Goal: Task Accomplishment & Management: Complete application form

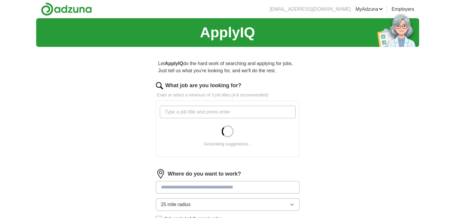
click at [174, 113] on input "What job are you looking for?" at bounding box center [228, 112] width 136 height 13
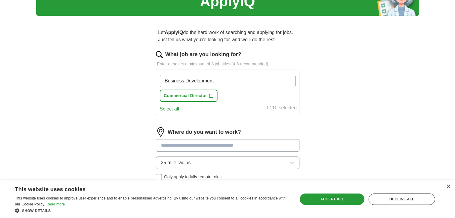
scroll to position [60, 0]
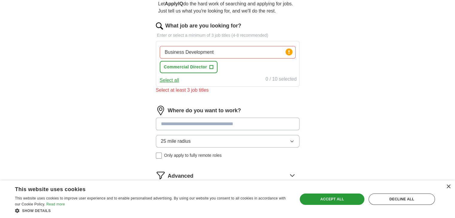
click at [182, 114] on div "Where do you want to work? 25 mile radius Only apply to fully remote roles" at bounding box center [228, 135] width 144 height 58
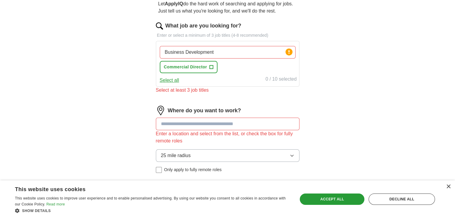
click at [221, 51] on input "Business Development" at bounding box center [228, 52] width 136 height 13
type input "Business Development, Sales Consultant, Sr. Account Executive"
click at [227, 74] on div "Business Development, Sales Consultant, Sr. Account Executive Press return to a…" at bounding box center [227, 60] width 138 height 32
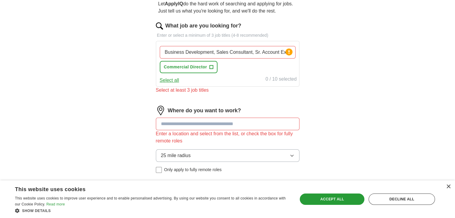
click at [240, 55] on input "Business Development, Sales Consultant, Sr. Account Executive" at bounding box center [228, 52] width 136 height 13
click at [214, 51] on input "Business Development, Sales Consultant, Sr. Account Executive" at bounding box center [228, 52] width 136 height 13
drag, startPoint x: 186, startPoint y: 93, endPoint x: 187, endPoint y: 90, distance: 3.6
click at [186, 93] on div "Select at least 3 job titles" at bounding box center [228, 90] width 144 height 7
click at [274, 52] on input "Business Development, Sales Consultant, Sr. Account Executive" at bounding box center [228, 52] width 136 height 13
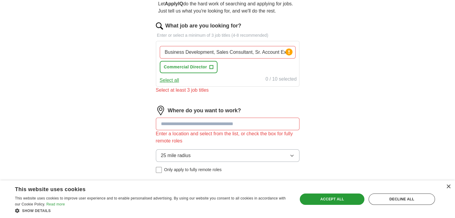
scroll to position [0, 11]
drag, startPoint x: 163, startPoint y: 53, endPoint x: 347, endPoint y: 60, distance: 184.7
click at [347, 60] on div "ApplyIQ Let ApplyIQ do the hard work of searching and applying for jobs. Just t…" at bounding box center [227, 97] width 383 height 279
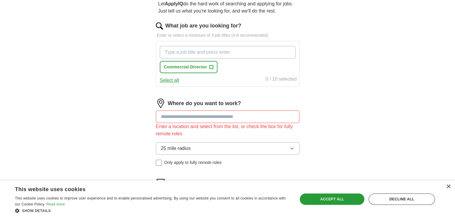
click at [211, 51] on input "What job are you looking for?" at bounding box center [228, 52] width 136 height 13
type input "Business Development, Sr. Account Manager, Sales Consultant"
click at [193, 115] on div "Where do you want to work? Enter a location and select from the list, or check …" at bounding box center [228, 135] width 144 height 72
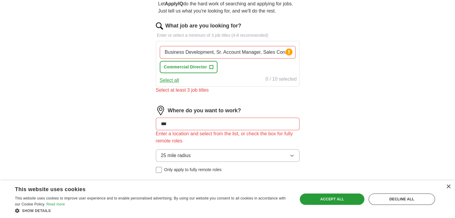
type input "****"
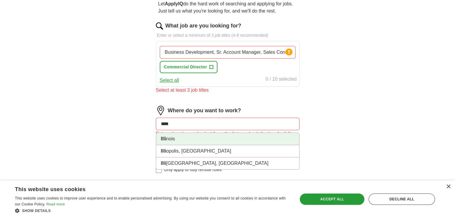
click at [176, 141] on li "Illi nois" at bounding box center [227, 139] width 143 height 12
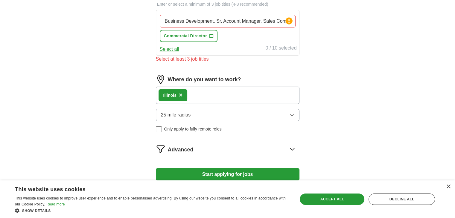
scroll to position [120, 0]
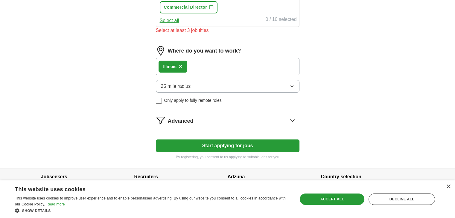
click at [221, 90] on button "25 mile radius" at bounding box center [228, 86] width 144 height 13
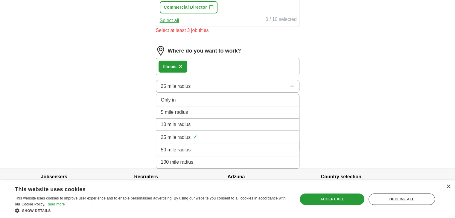
drag, startPoint x: 173, startPoint y: 148, endPoint x: 176, endPoint y: 144, distance: 4.1
click at [174, 147] on span "50 mile radius" at bounding box center [176, 150] width 30 height 7
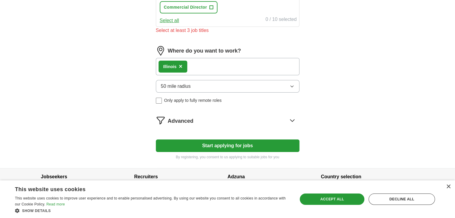
scroll to position [129, 0]
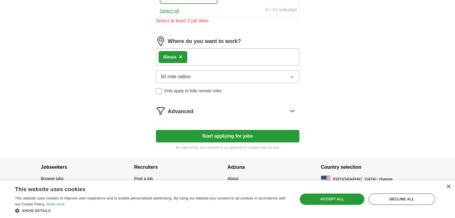
click at [225, 137] on button "Start applying for jobs" at bounding box center [228, 136] width 144 height 13
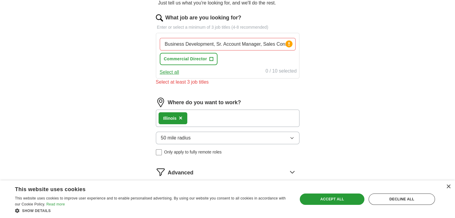
scroll to position [39, 0]
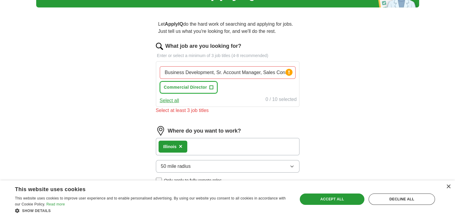
click at [194, 90] on button "Commercial Director +" at bounding box center [189, 87] width 58 height 12
click at [175, 101] on button "Deselect all" at bounding box center [172, 100] width 25 height 7
click at [291, 73] on circle at bounding box center [288, 72] width 7 height 7
click at [290, 72] on circle at bounding box center [288, 72] width 7 height 7
click at [214, 73] on input "Business Development, Sr. Account Manager, Sales Consultant" at bounding box center [228, 72] width 136 height 13
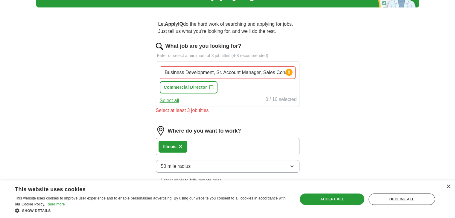
type input "Business DevelopmentSr. Account Manager, Sales Consultant"
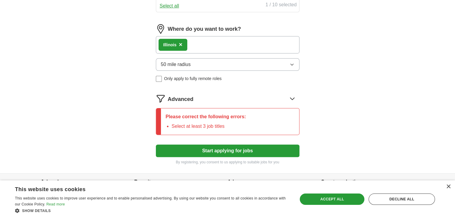
scroll to position [159, 0]
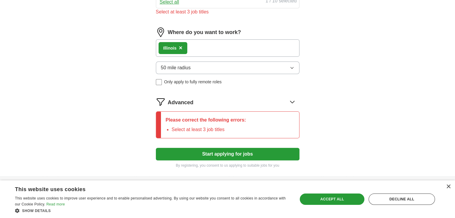
click at [245, 144] on form "What job are you looking for? Enter or select a minimum of 3 job titles (4-8 re…" at bounding box center [228, 46] width 144 height 246
click at [236, 153] on button "Start applying for jobs" at bounding box center [228, 154] width 144 height 13
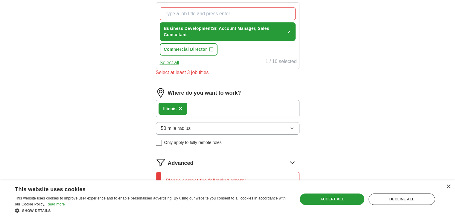
scroll to position [10, 0]
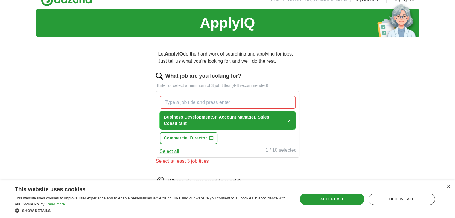
click at [211, 116] on span "Business DevelopmentSr. Account Manager, Sales Consultant" at bounding box center [224, 120] width 121 height 13
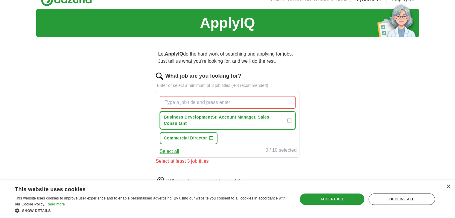
click at [211, 116] on span "Business DevelopmentSr. Account Manager, Sales Consultant" at bounding box center [224, 120] width 121 height 13
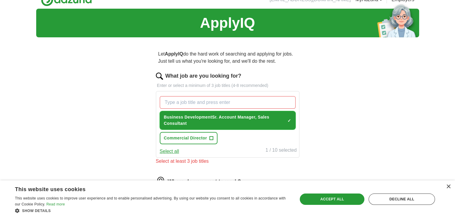
click at [212, 116] on span "Business DevelopmentSr. Account Manager, Sales Consultant" at bounding box center [224, 120] width 121 height 13
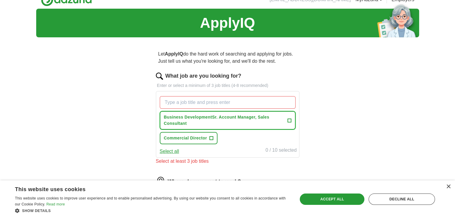
click at [212, 116] on span "Business DevelopmentSr. Account Manager, Sales Consultant" at bounding box center [224, 120] width 121 height 13
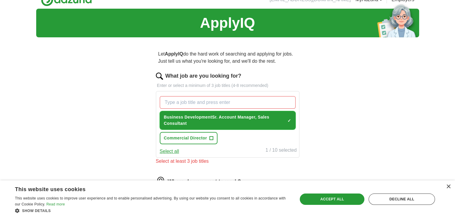
click at [212, 115] on span "Business DevelopmentSr. Account Manager, Sales Consultant" at bounding box center [224, 120] width 121 height 13
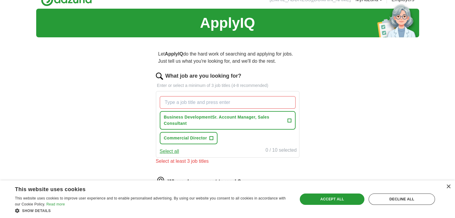
click at [174, 150] on button "Select all" at bounding box center [169, 151] width 19 height 7
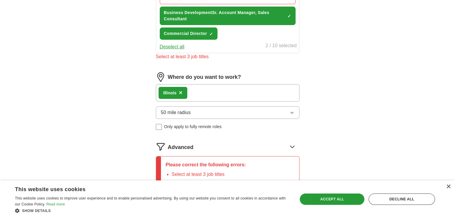
scroll to position [177, 0]
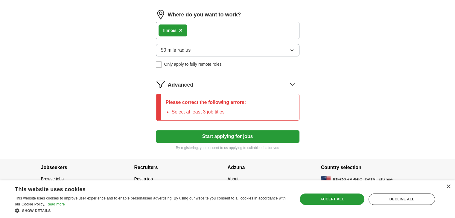
click at [226, 128] on form "What job are you looking for? Enter or select a minimum of 3 job titles (4-8 re…" at bounding box center [228, 28] width 144 height 246
click at [222, 135] on button "Start applying for jobs" at bounding box center [228, 136] width 144 height 13
click at [222, 134] on button "Start applying for jobs" at bounding box center [228, 136] width 144 height 13
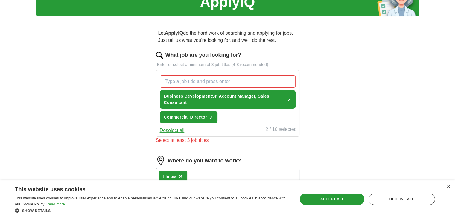
scroll to position [27, 0]
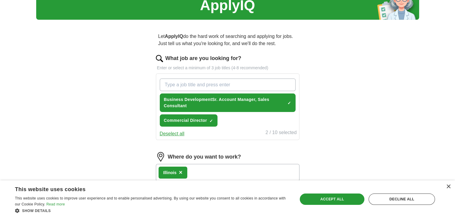
click at [234, 83] on input "What job are you looking for?" at bounding box center [228, 85] width 136 height 13
click at [0, 0] on span "×" at bounding box center [0, 0] width 0 height 0
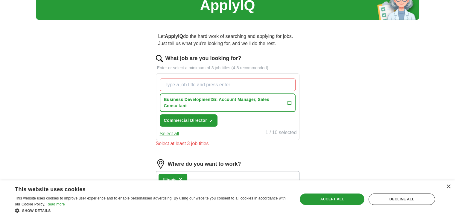
click at [174, 133] on button "Select all" at bounding box center [169, 133] width 19 height 7
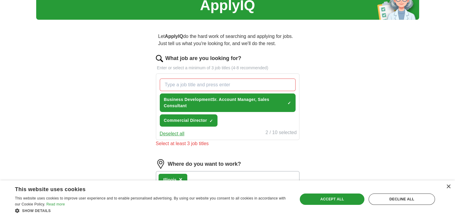
click at [175, 143] on div "Select at least 3 job titles" at bounding box center [228, 143] width 144 height 7
click at [222, 102] on span "Business DevelopmentSr. Account Manager, Sales Consultant" at bounding box center [224, 103] width 121 height 13
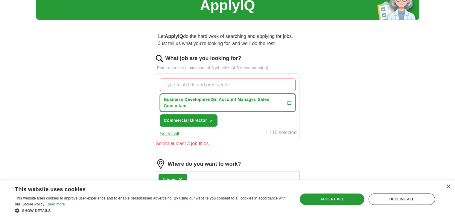
click at [290, 101] on span "+" at bounding box center [289, 102] width 4 height 5
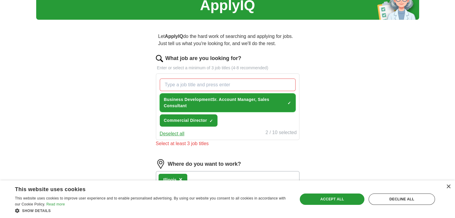
drag, startPoint x: 290, startPoint y: 100, endPoint x: 287, endPoint y: 100, distance: 3.3
click at [0, 0] on span "×" at bounding box center [0, 0] width 0 height 0
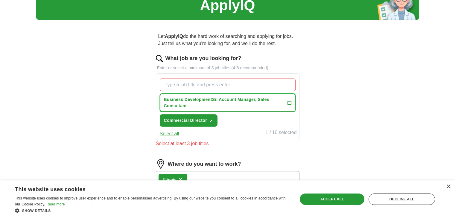
click at [211, 100] on span "Business DevelopmentSr. Account Manager, Sales Consultant" at bounding box center [224, 103] width 121 height 13
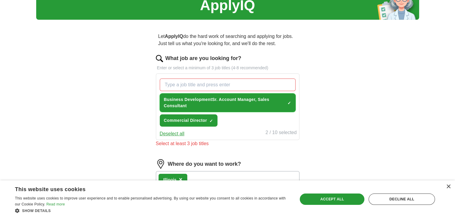
click at [0, 0] on span "×" at bounding box center [0, 0] width 0 height 0
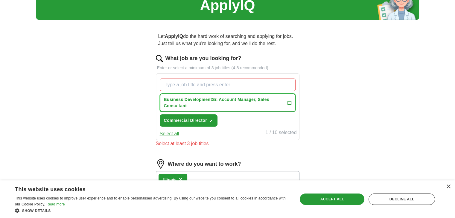
scroll to position [57, 0]
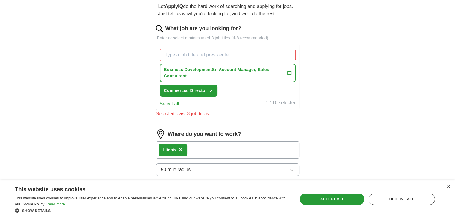
click at [172, 103] on button "Select all" at bounding box center [169, 103] width 19 height 7
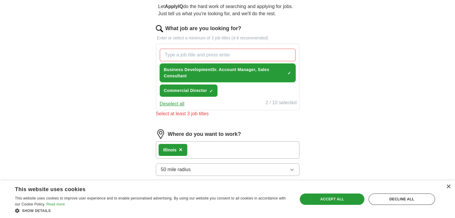
click at [0, 0] on span "×" at bounding box center [0, 0] width 0 height 0
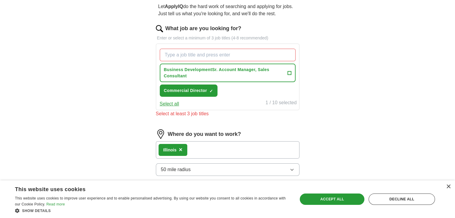
click at [173, 103] on button "Select all" at bounding box center [169, 103] width 19 height 7
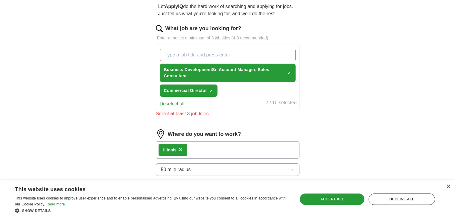
click at [189, 55] on input "What job are you looking for?" at bounding box center [228, 55] width 136 height 13
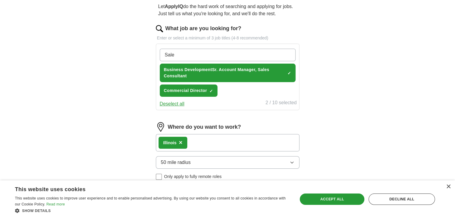
type input "Sales"
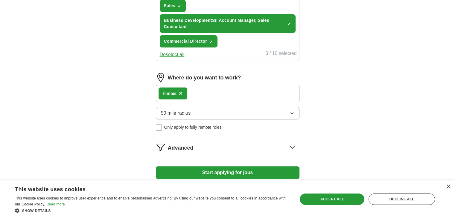
scroll to position [157, 0]
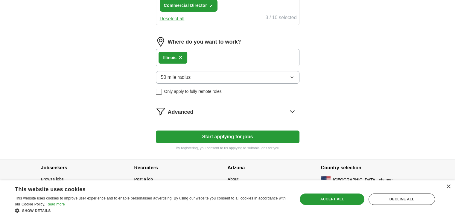
click at [228, 132] on button "Start applying for jobs" at bounding box center [228, 137] width 144 height 13
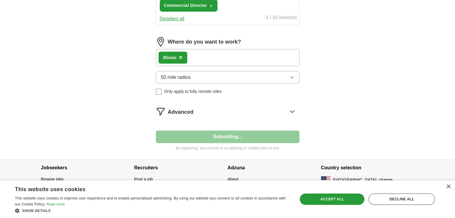
select select "**"
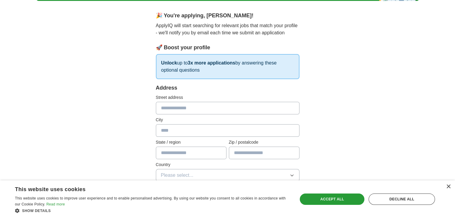
scroll to position [60, 0]
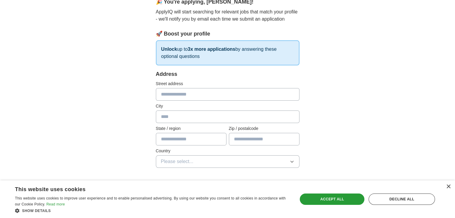
click at [199, 93] on input "text" at bounding box center [228, 94] width 144 height 13
type input "**********"
type input "********"
type input "**"
type input "*****"
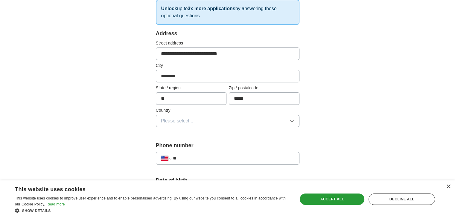
scroll to position [120, 0]
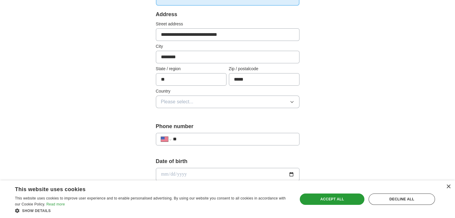
click at [202, 104] on button "Please select..." at bounding box center [228, 102] width 144 height 13
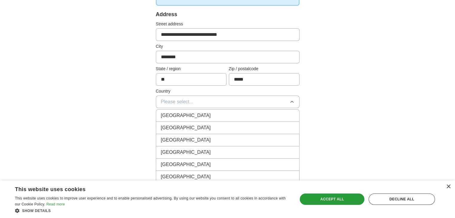
drag, startPoint x: 182, startPoint y: 126, endPoint x: 222, endPoint y: 105, distance: 45.2
click at [182, 125] on span "[GEOGRAPHIC_DATA]" at bounding box center [186, 127] width 50 height 7
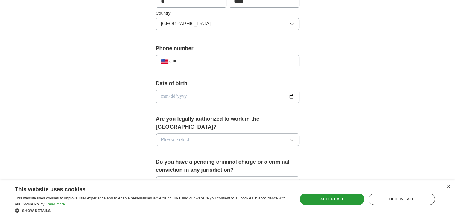
scroll to position [209, 0]
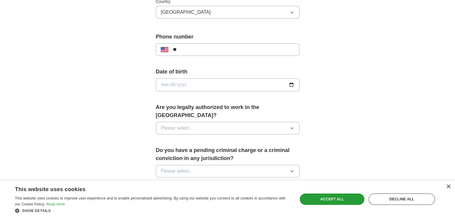
click at [205, 47] on input "**" at bounding box center [233, 49] width 121 height 7
type input "**********"
click at [290, 82] on input "date" at bounding box center [228, 84] width 144 height 13
click at [188, 84] on input "**********" at bounding box center [228, 84] width 144 height 13
click at [187, 82] on input "**********" at bounding box center [228, 84] width 144 height 13
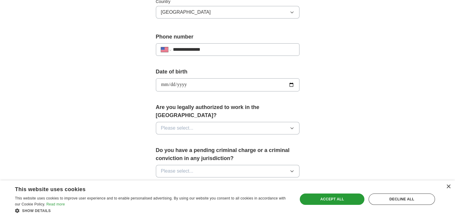
click at [187, 82] on input "**********" at bounding box center [228, 84] width 144 height 13
click at [295, 84] on input "**********" at bounding box center [228, 84] width 144 height 13
click at [292, 84] on input "**********" at bounding box center [228, 84] width 144 height 13
type input "**********"
click at [355, 112] on div "**********" at bounding box center [227, 81] width 383 height 545
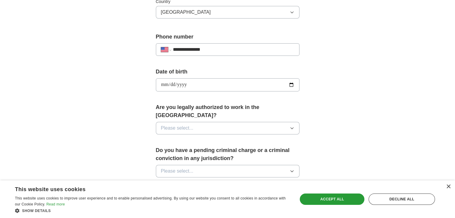
click at [212, 122] on button "Please select..." at bounding box center [228, 128] width 144 height 13
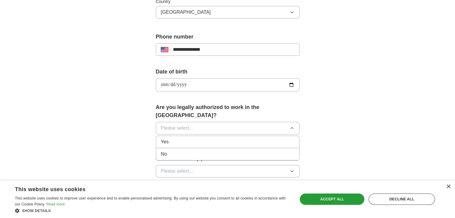
click at [171, 138] on div "Yes" at bounding box center [227, 141] width 133 height 7
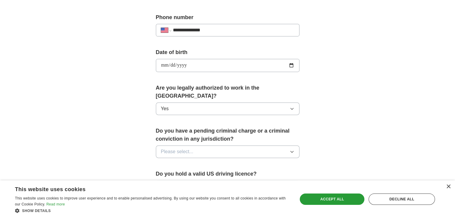
scroll to position [239, 0]
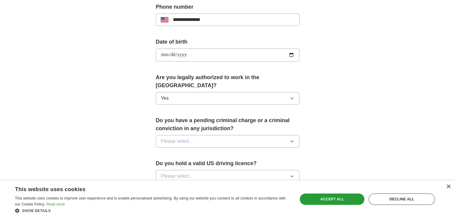
click at [197, 53] on input "**********" at bounding box center [228, 54] width 144 height 13
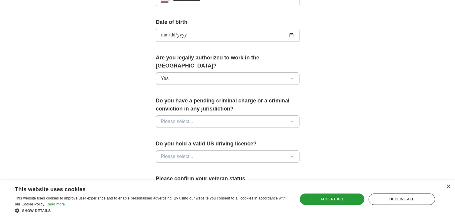
scroll to position [269, 0]
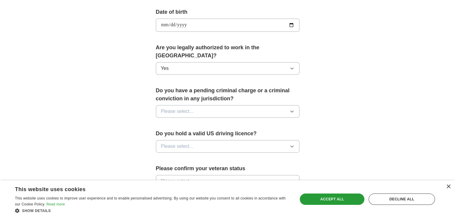
click at [189, 108] on span "Please select..." at bounding box center [177, 111] width 33 height 7
drag, startPoint x: 163, startPoint y: 129, endPoint x: 216, endPoint y: 83, distance: 69.6
click at [163, 134] on span "No" at bounding box center [164, 137] width 6 height 7
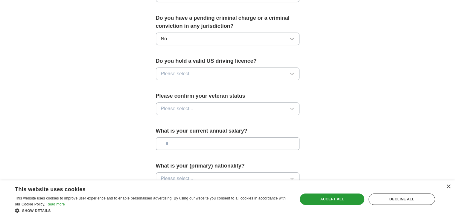
scroll to position [359, 0]
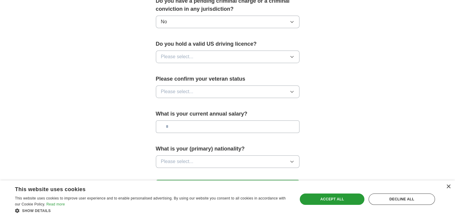
click at [191, 53] on span "Please select..." at bounding box center [177, 56] width 33 height 7
click at [173, 67] on div "Yes" at bounding box center [227, 70] width 133 height 7
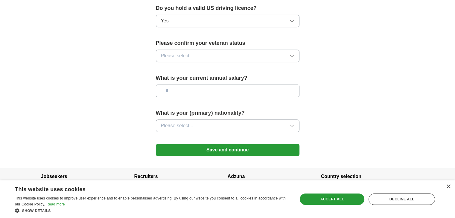
scroll to position [395, 0]
click at [203, 50] on button "Please select..." at bounding box center [228, 55] width 144 height 13
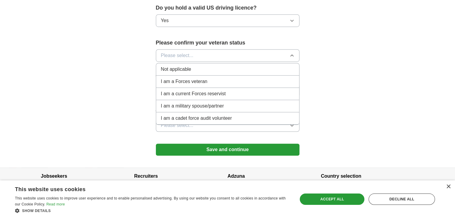
click at [180, 66] on span "Not applicable" at bounding box center [176, 69] width 30 height 7
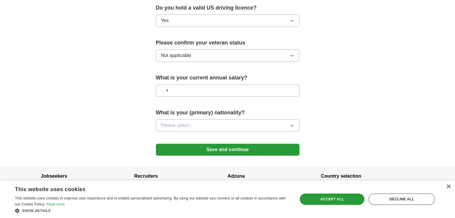
click at [189, 84] on input "text" at bounding box center [228, 90] width 144 height 13
type input "*******"
click at [185, 122] on span "Please select..." at bounding box center [177, 125] width 33 height 7
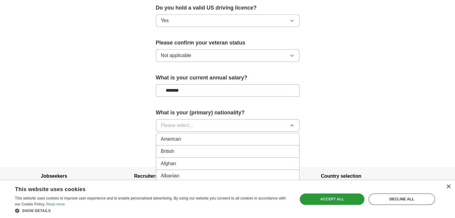
click at [179, 136] on span "American" at bounding box center [171, 139] width 20 height 7
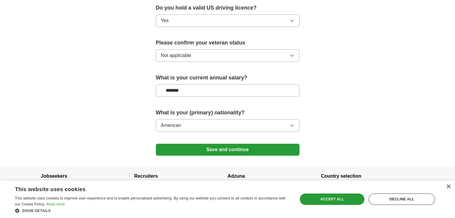
click at [216, 144] on button "Save and continue" at bounding box center [228, 150] width 144 height 12
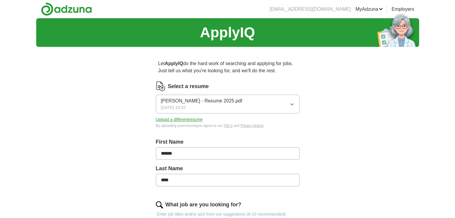
click at [192, 120] on button "Upload a different resume" at bounding box center [179, 120] width 47 height 6
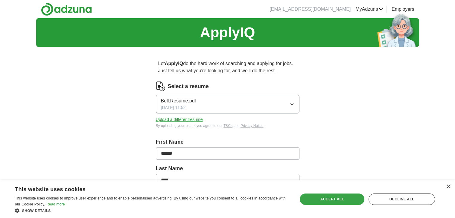
click at [322, 196] on div "Accept all" at bounding box center [332, 199] width 65 height 11
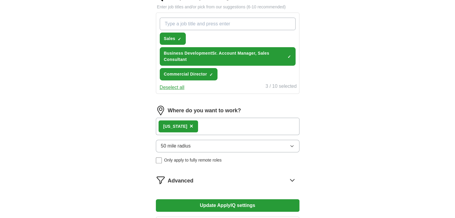
scroll to position [288, 0]
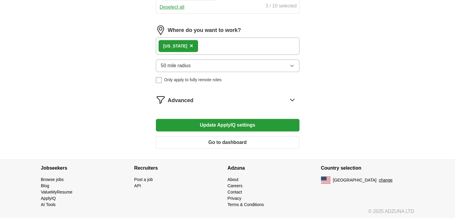
click at [227, 126] on button "Update ApplyIQ settings" at bounding box center [228, 125] width 144 height 13
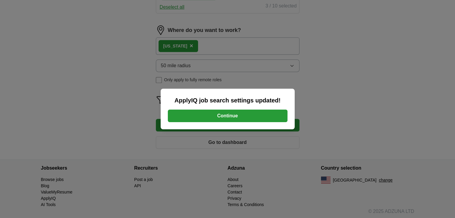
click at [230, 116] on button "Continue" at bounding box center [228, 116] width 120 height 13
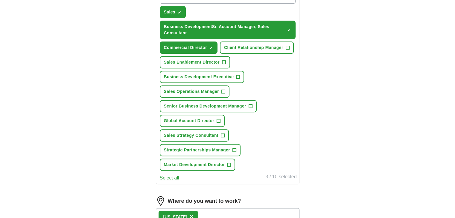
scroll to position [234, 0]
click at [237, 75] on span "+" at bounding box center [238, 77] width 4 height 5
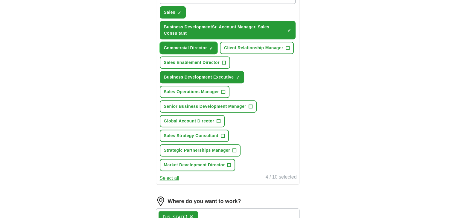
click at [0, 0] on span "×" at bounding box center [0, 0] width 0 height 0
click at [249, 104] on span "+" at bounding box center [251, 106] width 4 height 5
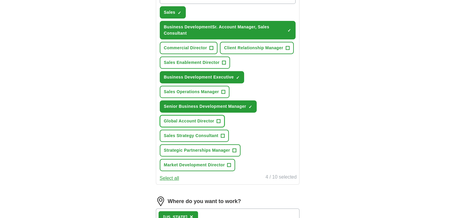
click at [218, 119] on span "+" at bounding box center [219, 121] width 4 height 5
click at [286, 46] on span "+" at bounding box center [288, 48] width 4 height 5
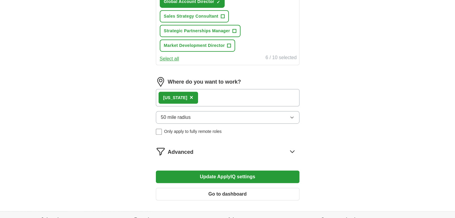
scroll to position [403, 0]
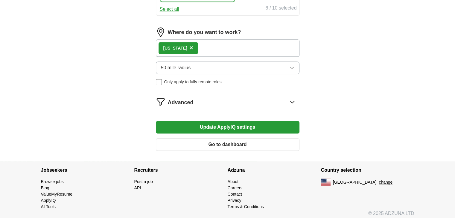
click at [233, 98] on div "Advanced" at bounding box center [234, 102] width 132 height 10
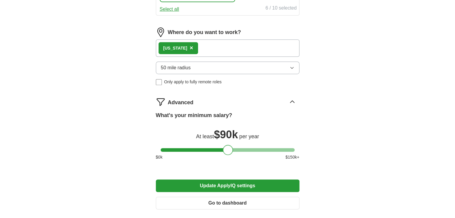
drag, startPoint x: 167, startPoint y: 146, endPoint x: 229, endPoint y: 145, distance: 62.8
click at [229, 145] on div at bounding box center [228, 150] width 10 height 10
click at [222, 180] on button "Update ApplyIQ settings" at bounding box center [228, 186] width 144 height 13
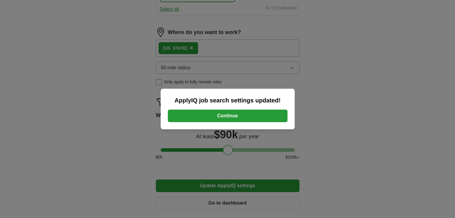
click at [240, 116] on button "Continue" at bounding box center [228, 116] width 120 height 13
